Goal: Transaction & Acquisition: Purchase product/service

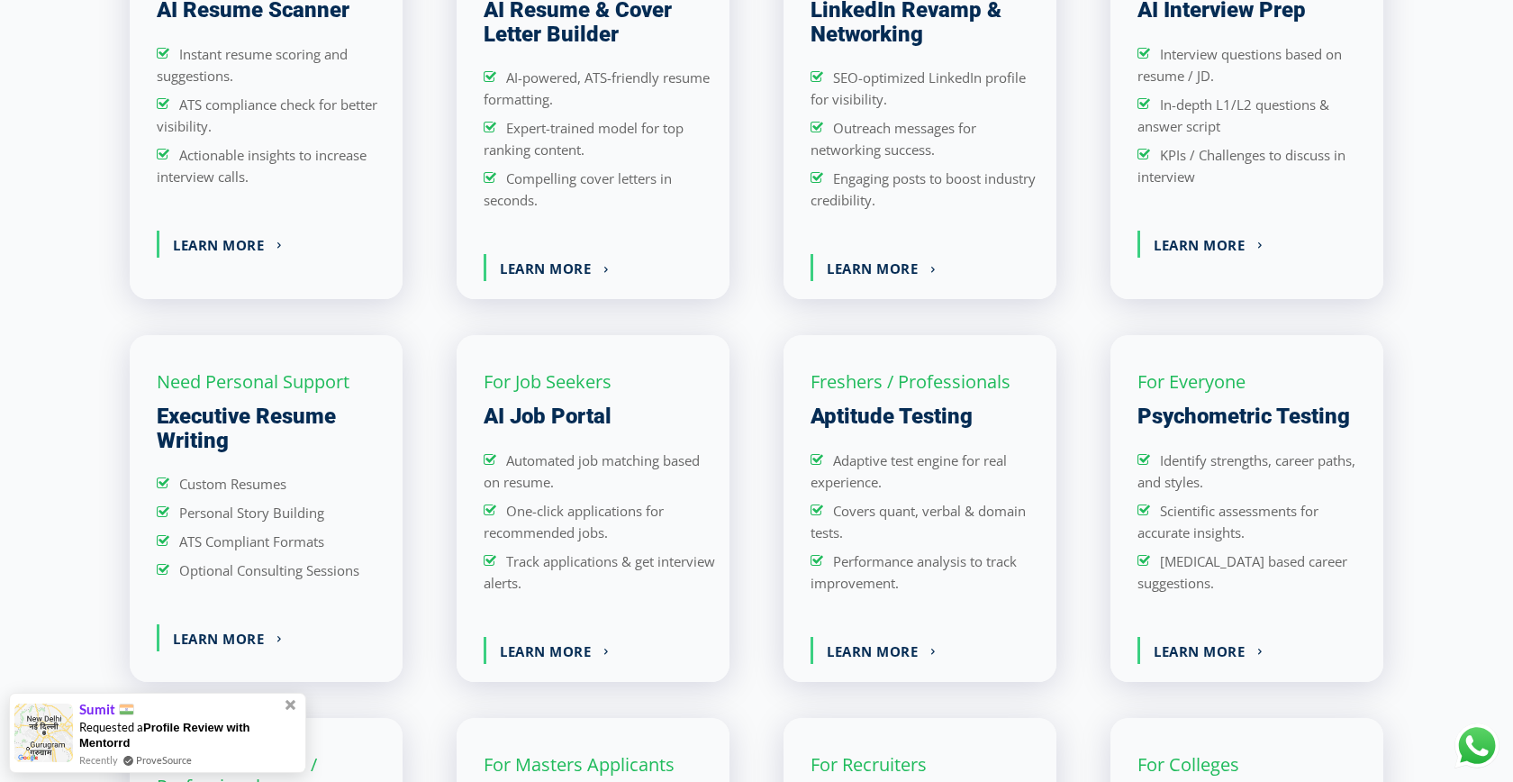
scroll to position [1748, 0]
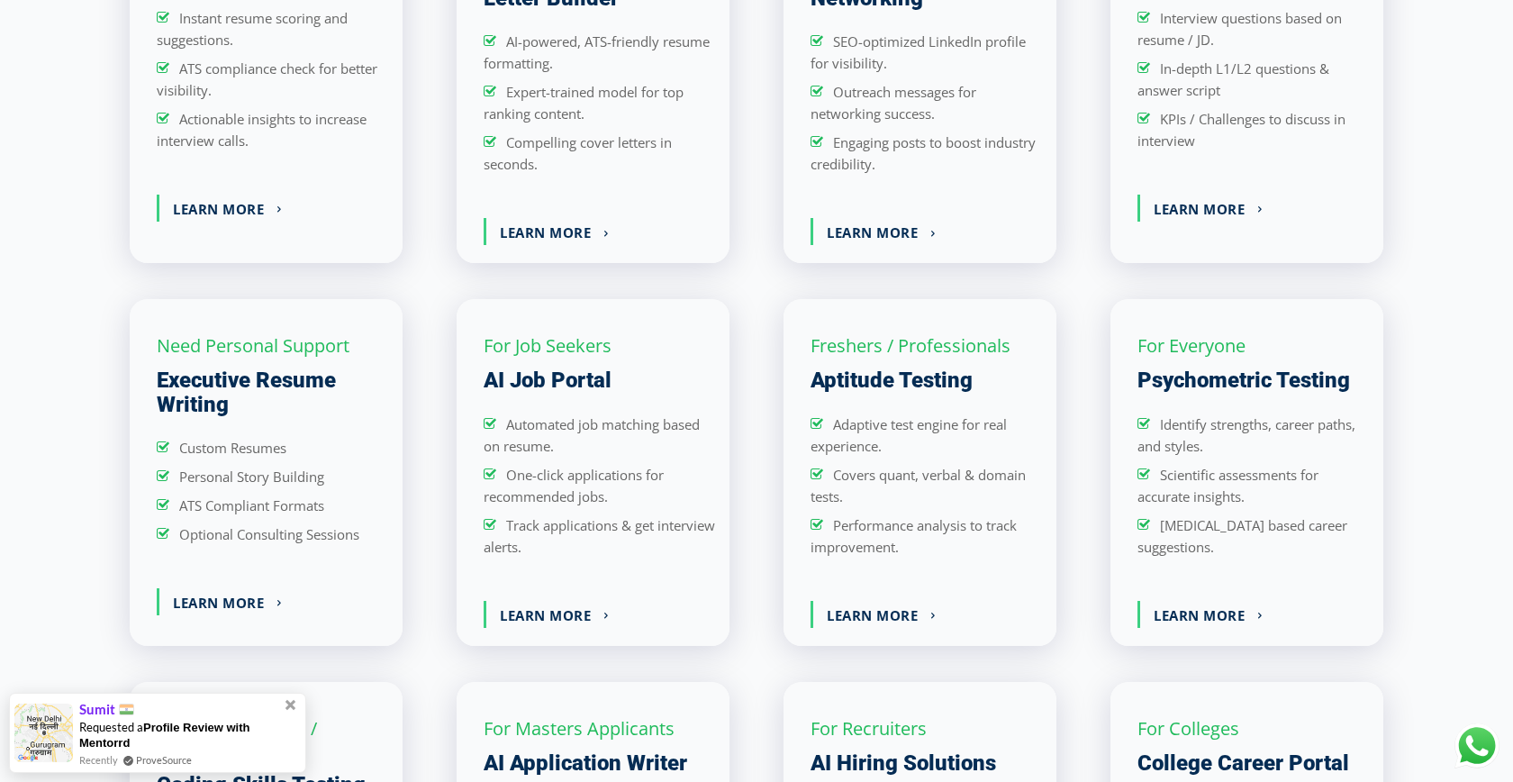
click at [295, 374] on h3 "Executive Resume Writing" at bounding box center [273, 392] width 232 height 48
click at [284, 351] on h3 "Need Personal Support" at bounding box center [253, 346] width 193 height 22
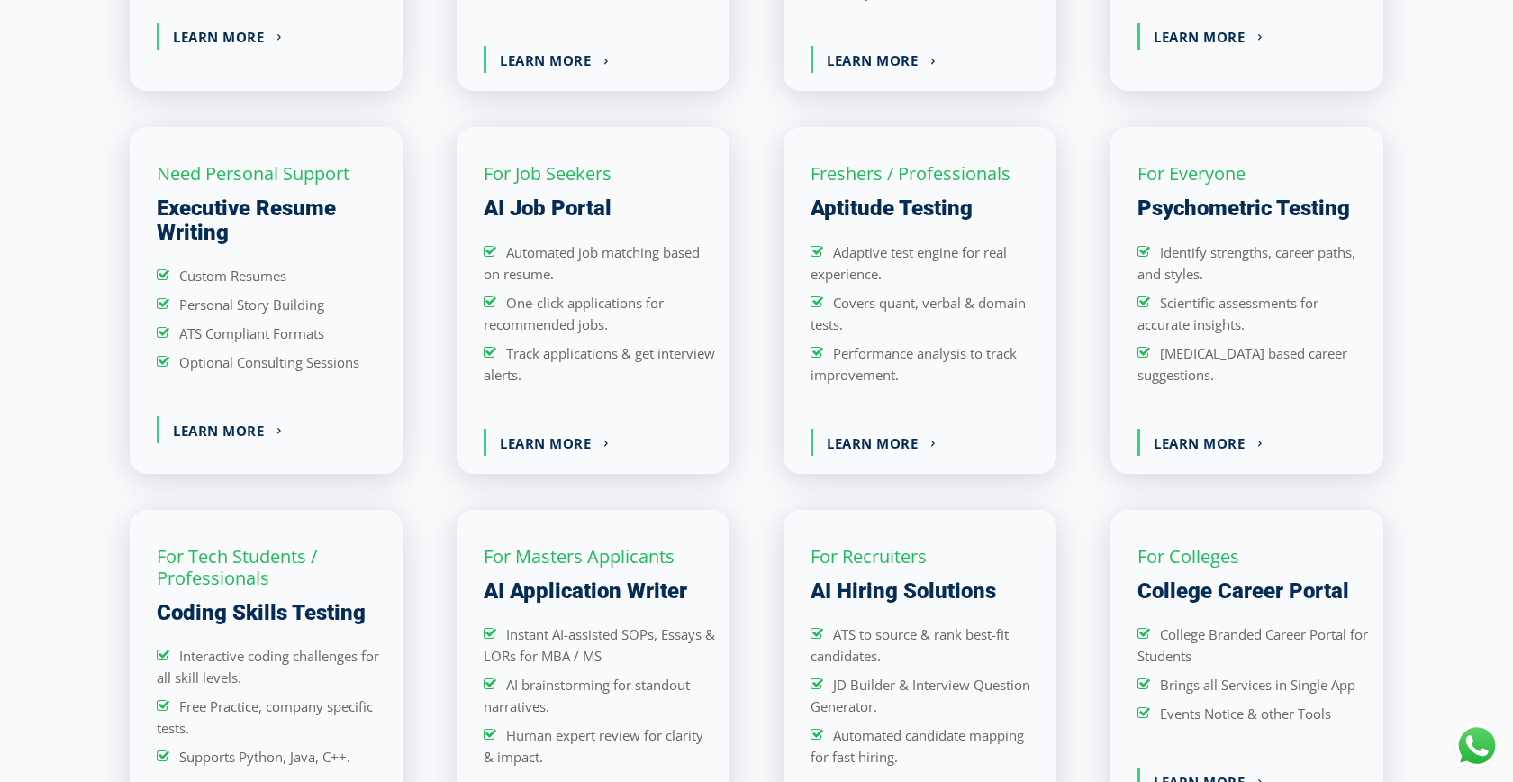
scroll to position [1921, 0]
click at [247, 406] on div "Need Personal Support Executive Resume Writing Custom Resumes Personal Story Bu…" at bounding box center [273, 297] width 232 height 289
click at [248, 420] on link "Learn More" at bounding box center [227, 428] width 136 height 27
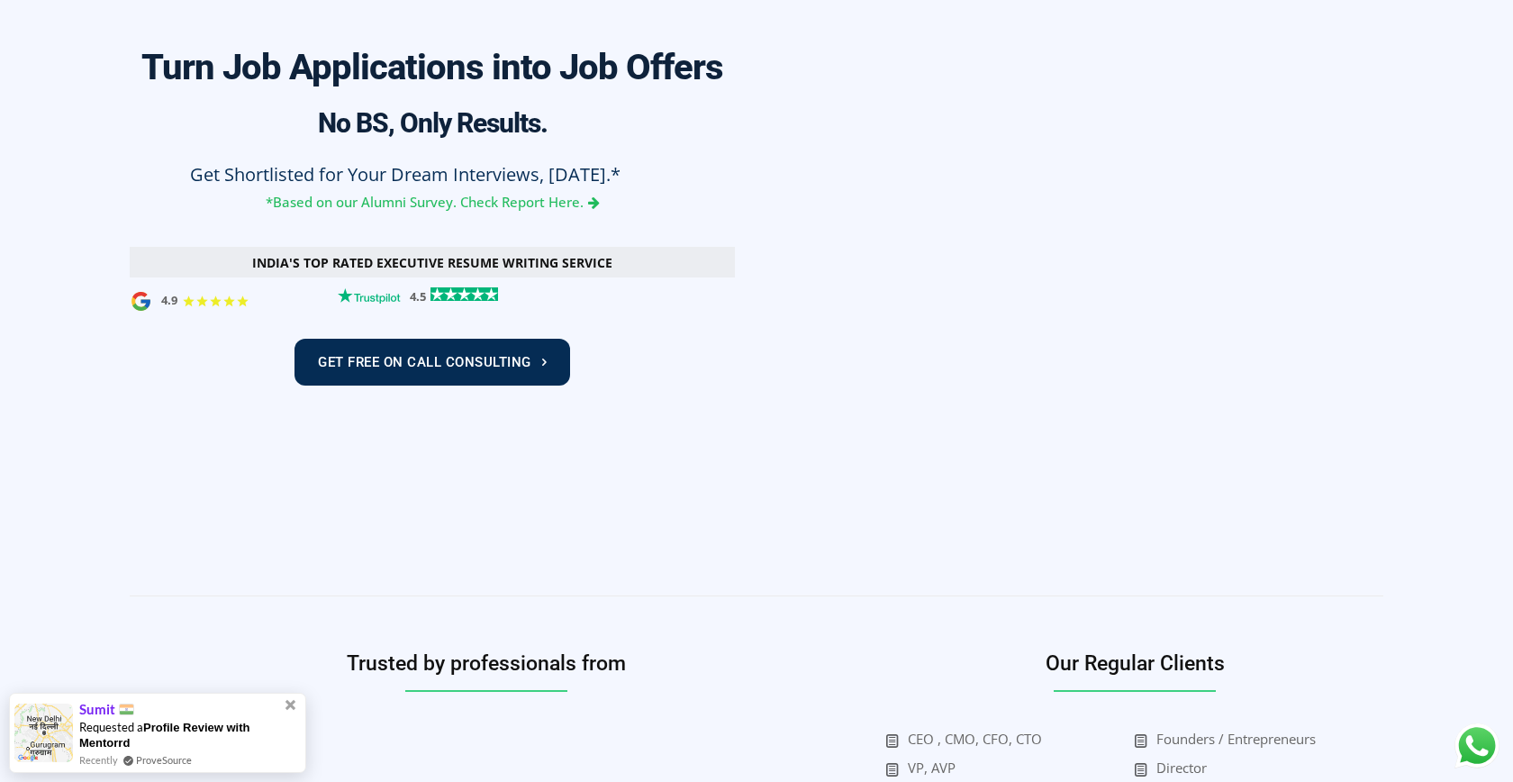
scroll to position [651, 0]
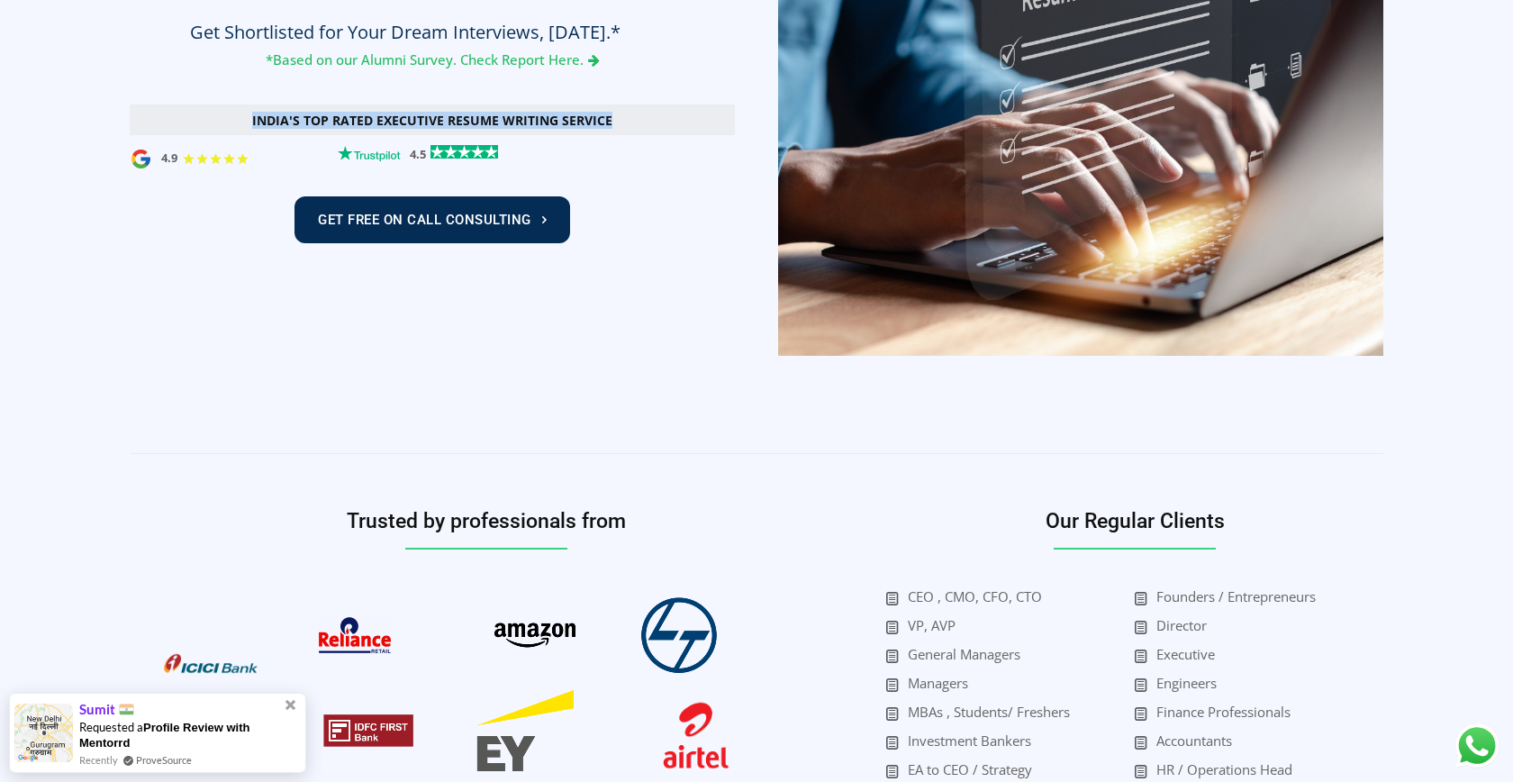
drag, startPoint x: 248, startPoint y: 112, endPoint x: 677, endPoint y: 127, distance: 429.8
click at [677, 127] on div "India's Top Rated Executive Resume Writing Service" at bounding box center [432, 119] width 605 height 31
copy h3 "India's Top Rated Executive Resume Writing Service"
